Goal: Task Accomplishment & Management: Manage account settings

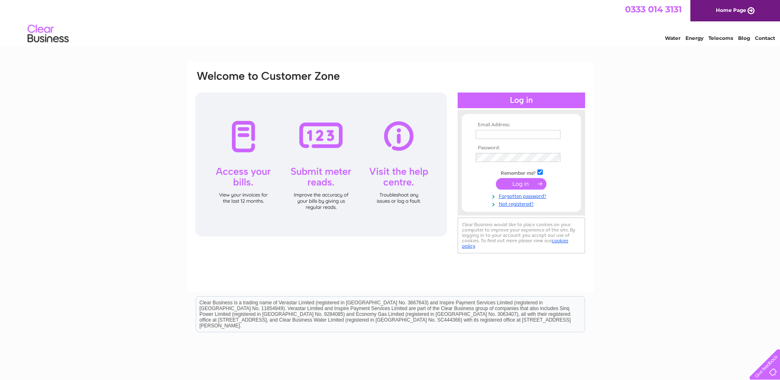
type input "[PERSON_NAME][EMAIL_ADDRESS][DOMAIN_NAME]"
click at [530, 183] on input "submit" at bounding box center [521, 184] width 51 height 12
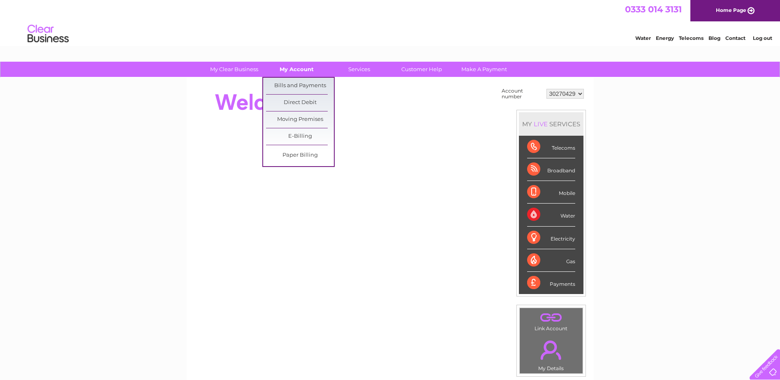
click at [305, 68] on link "My Account" at bounding box center [297, 69] width 68 height 15
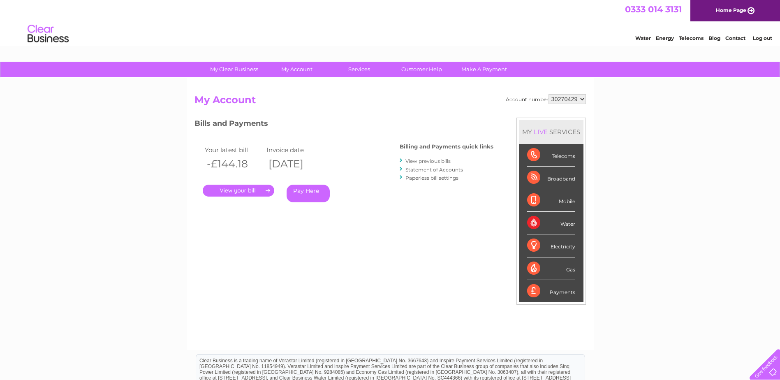
click at [233, 191] on link "." at bounding box center [239, 191] width 72 height 12
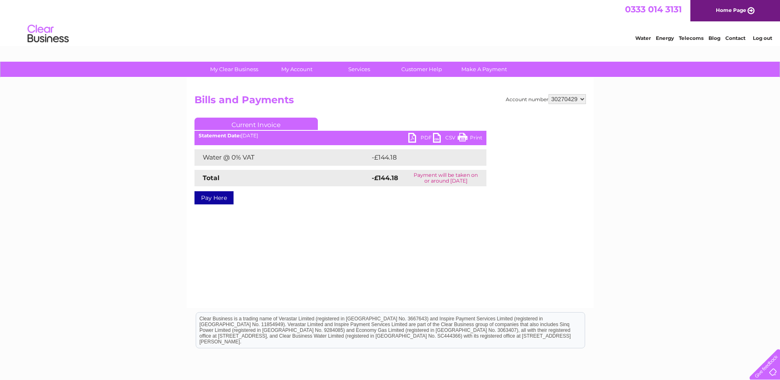
click at [418, 137] on link "PDF" at bounding box center [420, 139] width 25 height 12
